Goal: Obtain resource: Download file/media

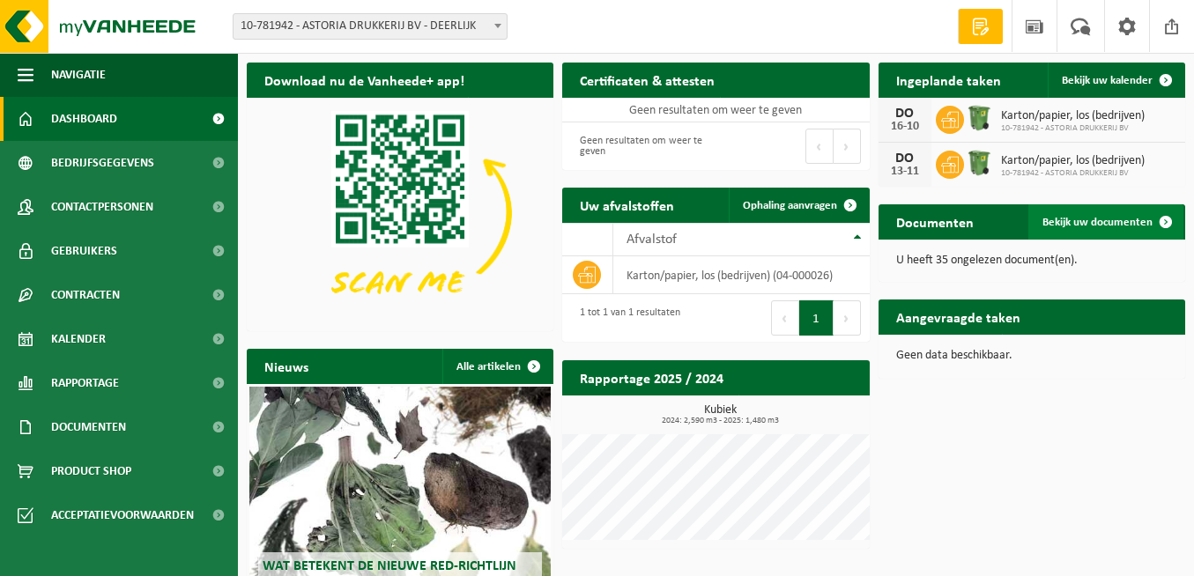
click at [1061, 221] on span "Bekijk uw documenten" at bounding box center [1097, 222] width 110 height 11
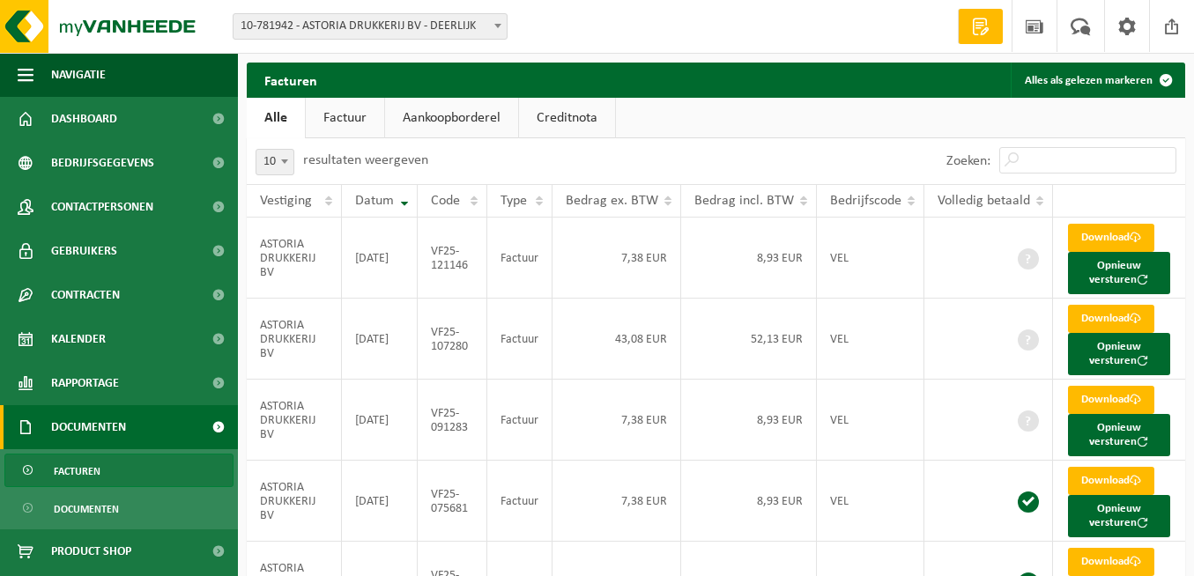
click at [67, 465] on span "Facturen" at bounding box center [77, 471] width 47 height 33
click at [1105, 235] on link "Download" at bounding box center [1111, 238] width 86 height 28
